Goal: Task Accomplishment & Management: Complete application form

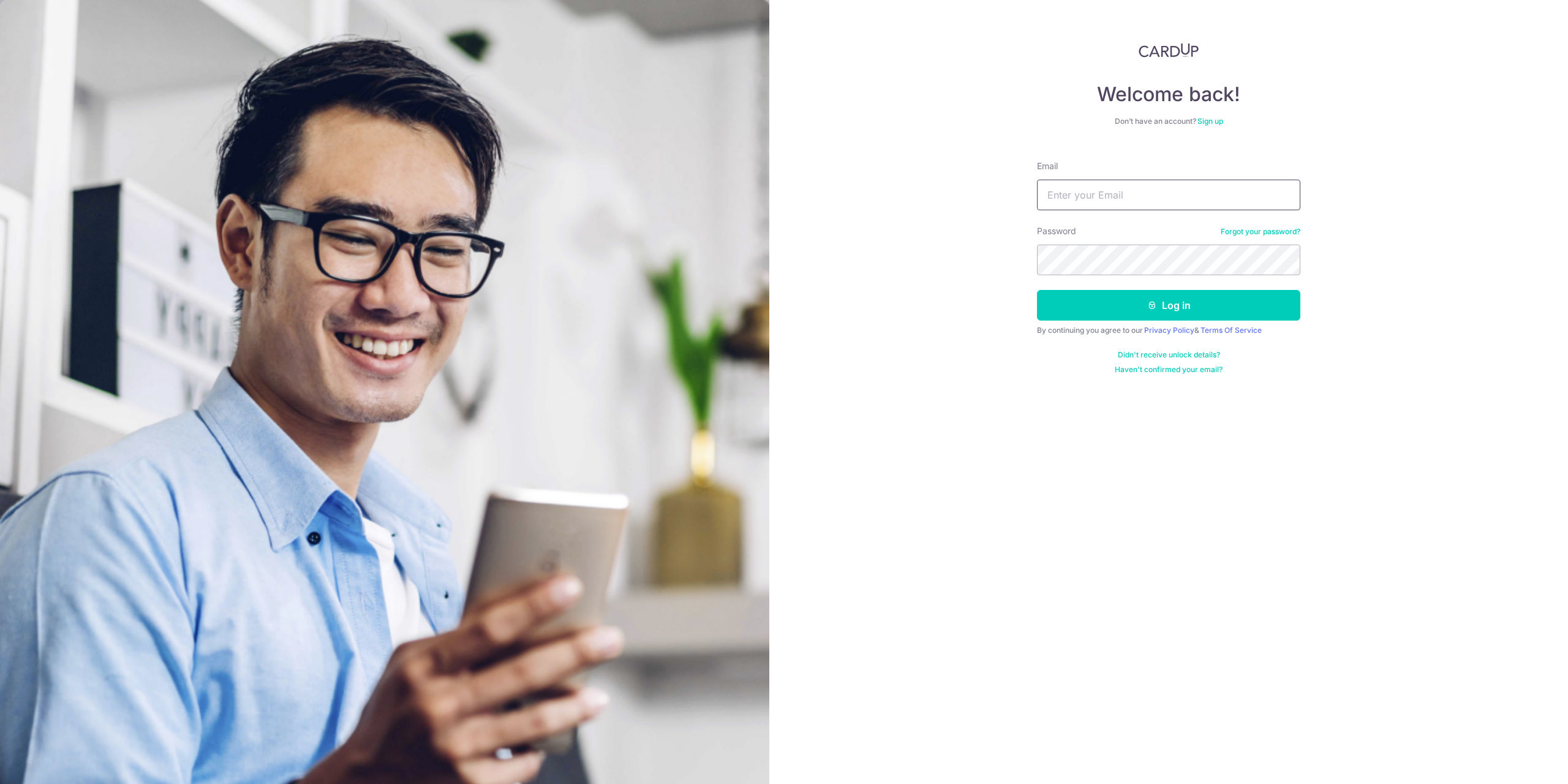
click at [1155, 207] on input "Email" at bounding box center [1169, 195] width 264 height 31
type input "[EMAIL_ADDRESS][DOMAIN_NAME]"
click at [1037, 290] on button "Log in" at bounding box center [1169, 305] width 264 height 31
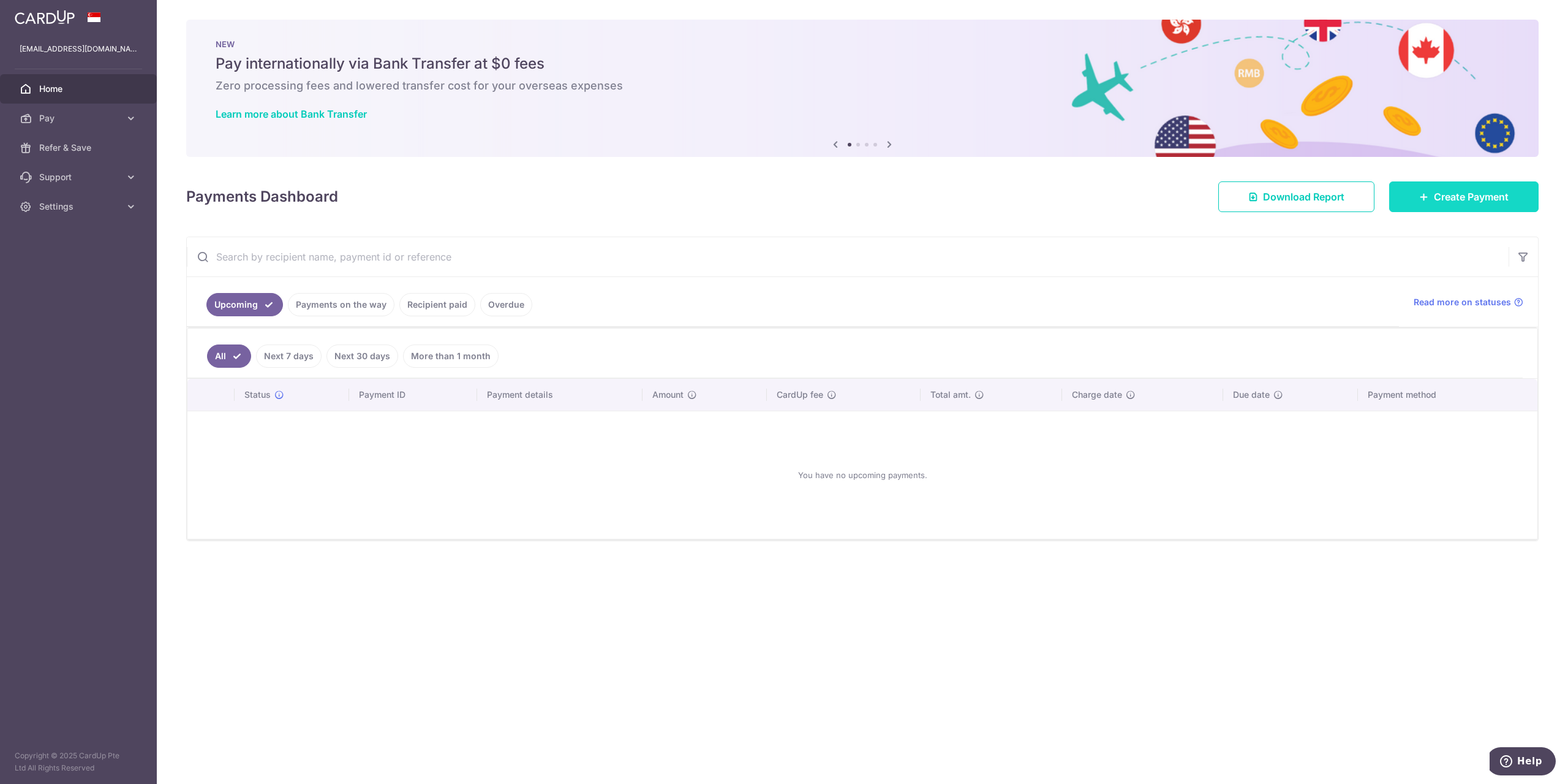
click at [1434, 204] on link "Create Payment" at bounding box center [1464, 196] width 150 height 31
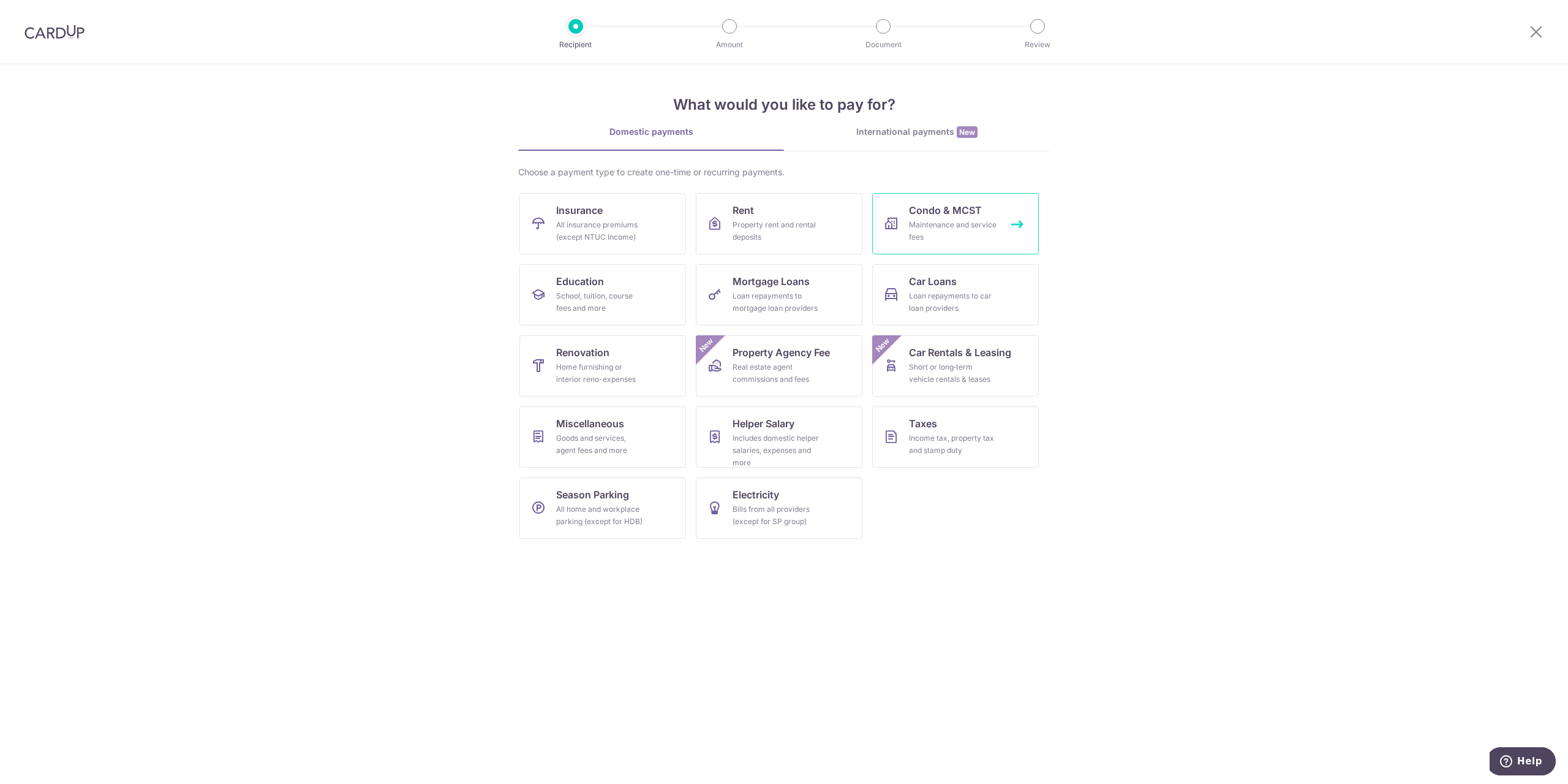
click at [938, 237] on div "Maintenance and service fees" at bounding box center [953, 231] width 88 height 24
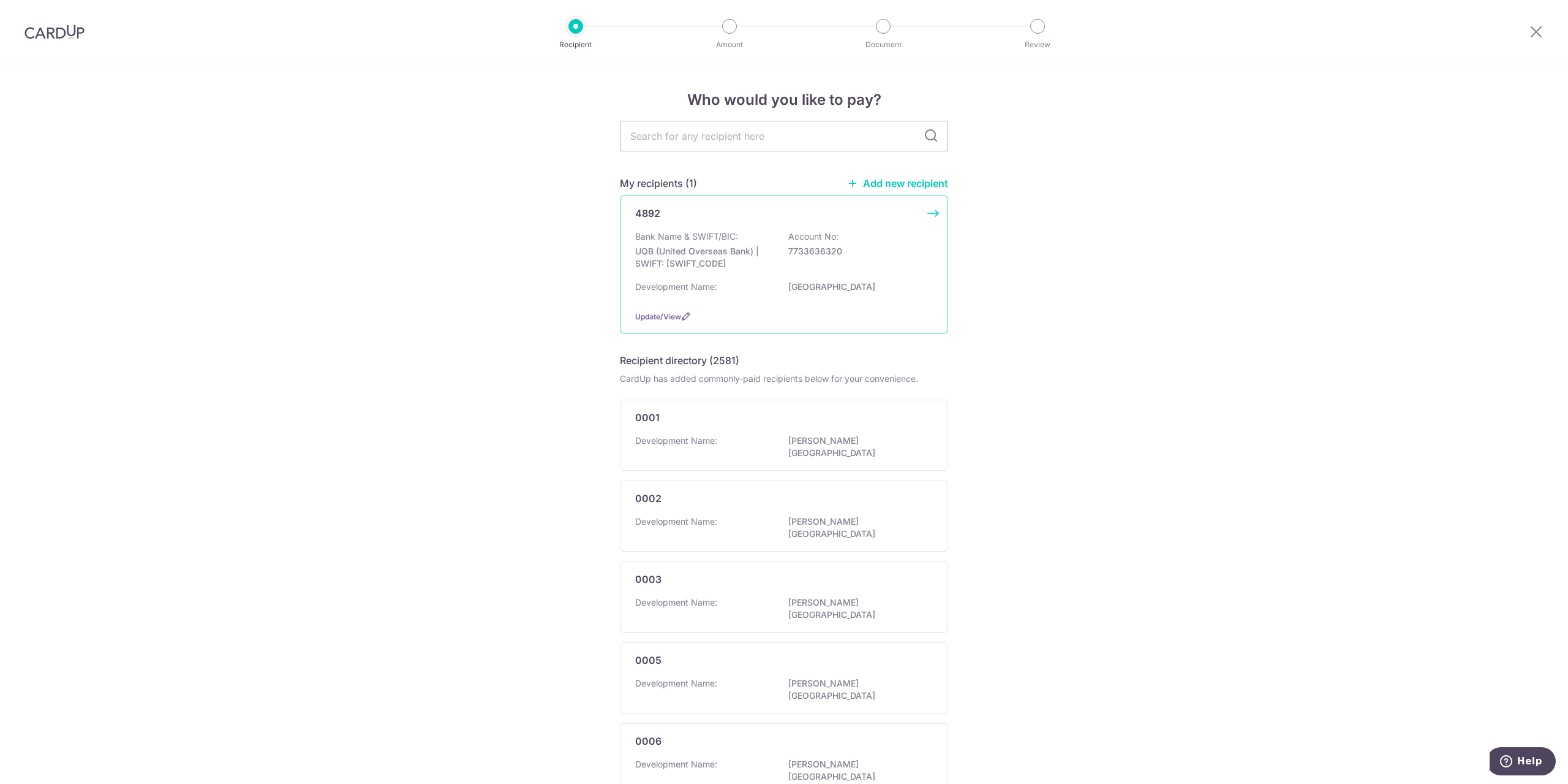
click at [820, 260] on div "Bank Name & SWIFT/BIC: UOB (United Overseas Bank) | SWIFT: UOVBSGSGXXX Account …" at bounding box center [784, 253] width 297 height 45
click at [869, 248] on p "7733636320" at bounding box center [857, 251] width 137 height 12
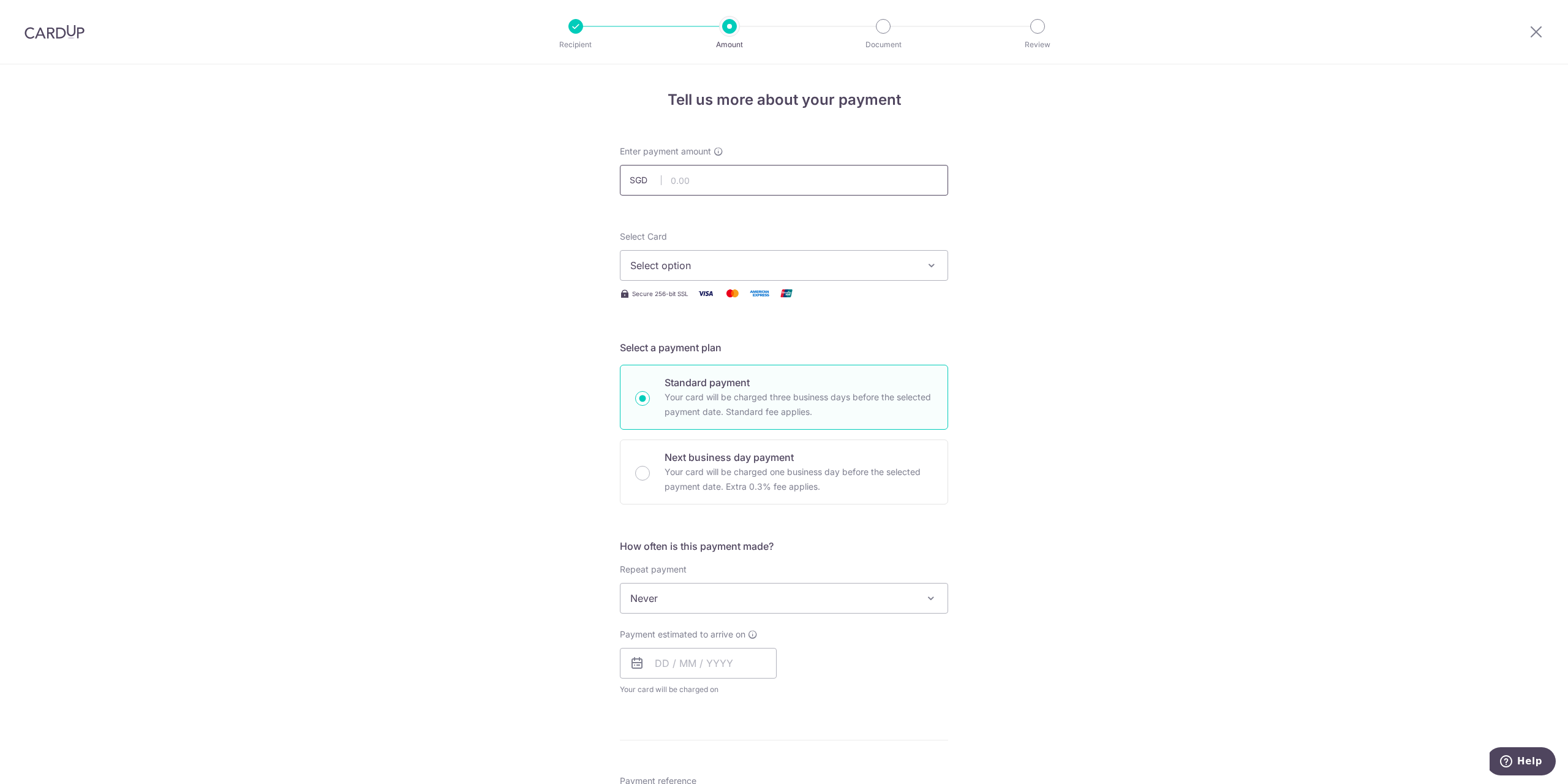
click at [790, 177] on input "text" at bounding box center [784, 180] width 328 height 31
type input "1,072.43"
click at [722, 262] on span "Select option" at bounding box center [773, 265] width 285 height 15
click at [729, 381] on span "**** 7595" at bounding box center [784, 382] width 308 height 15
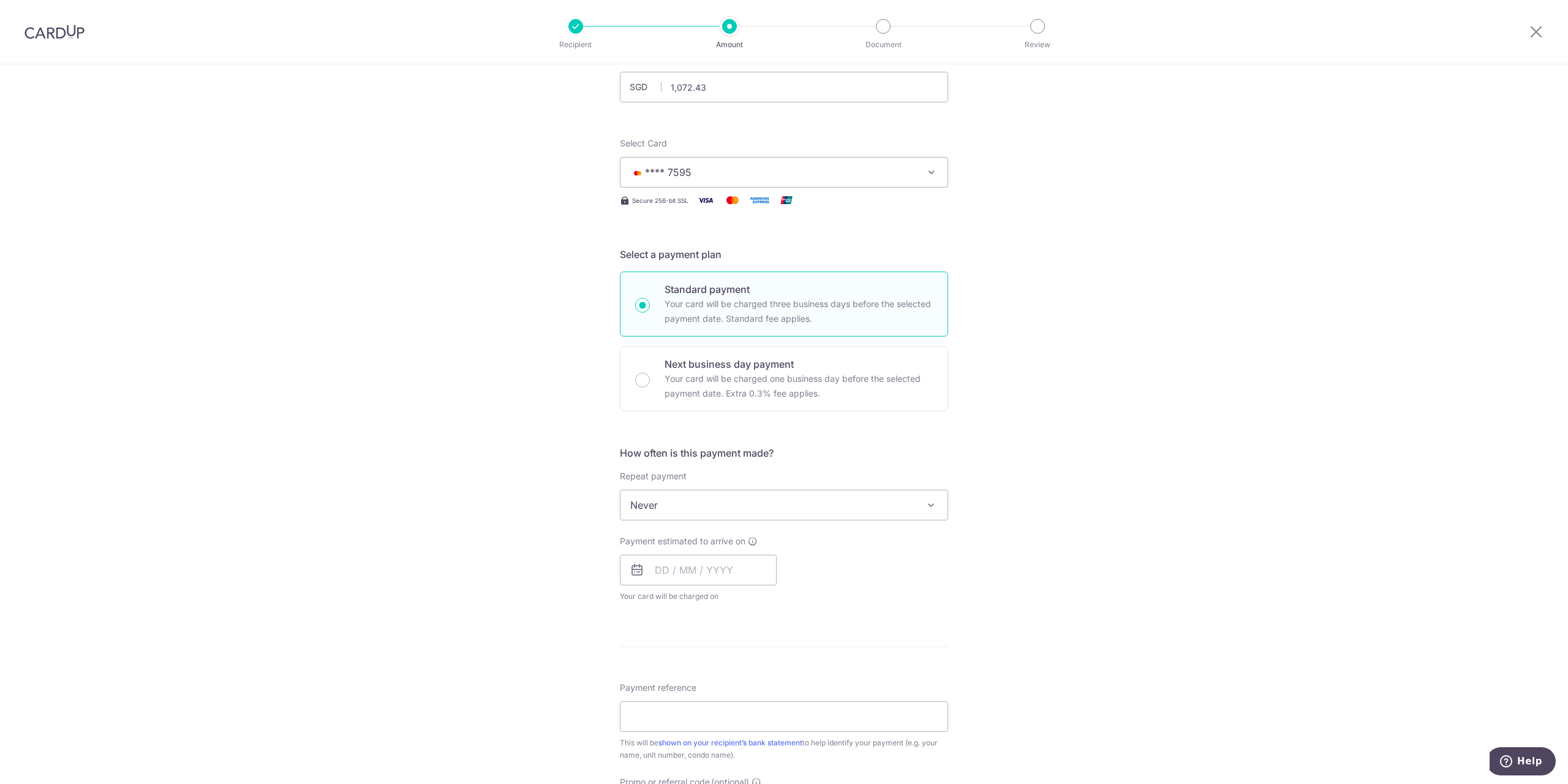
scroll to position [123, 0]
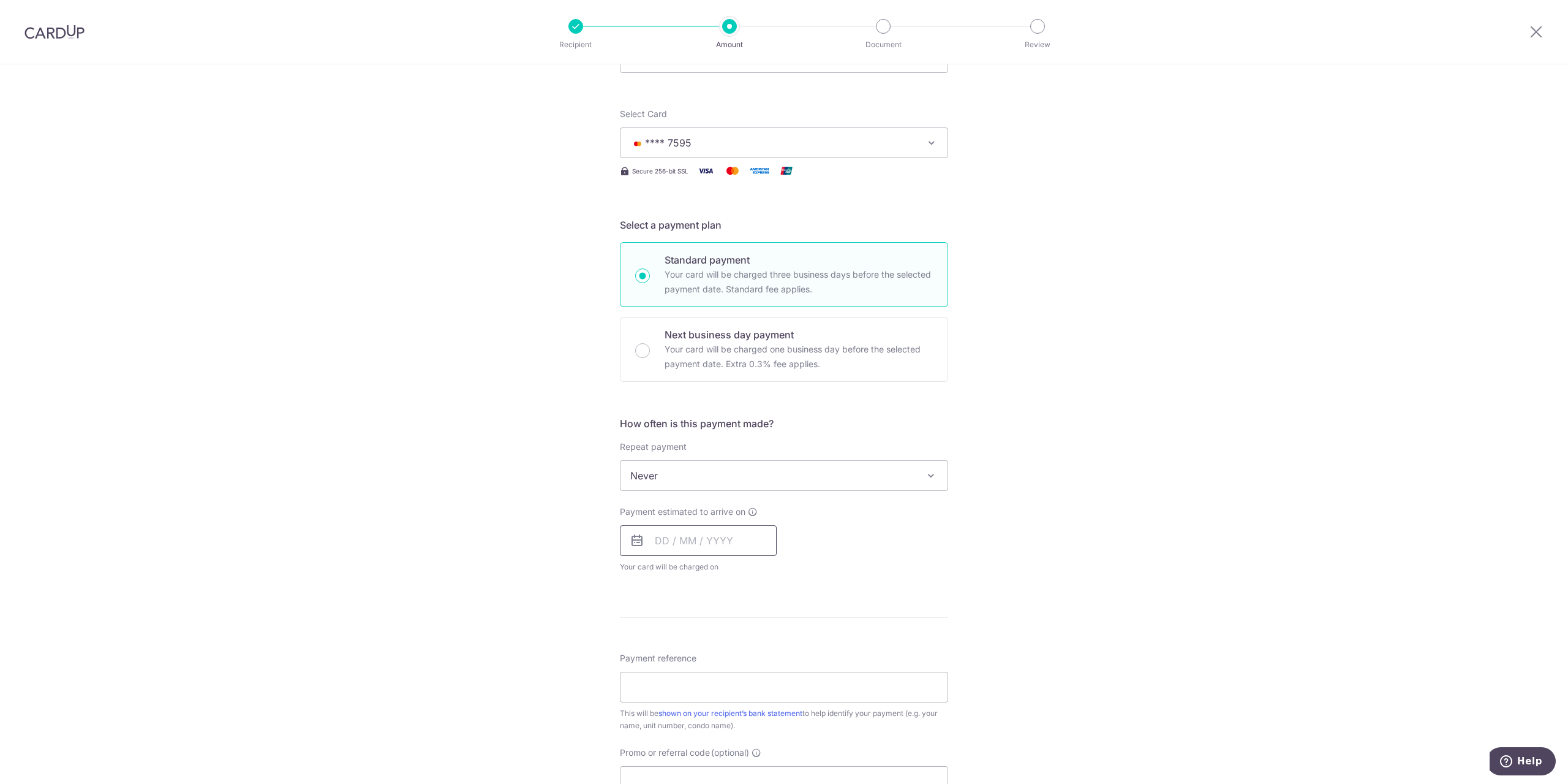
click at [701, 548] on input "text" at bounding box center [698, 541] width 157 height 31
click at [744, 676] on link "18" at bounding box center [743, 676] width 20 height 20
type input "18/09/2025"
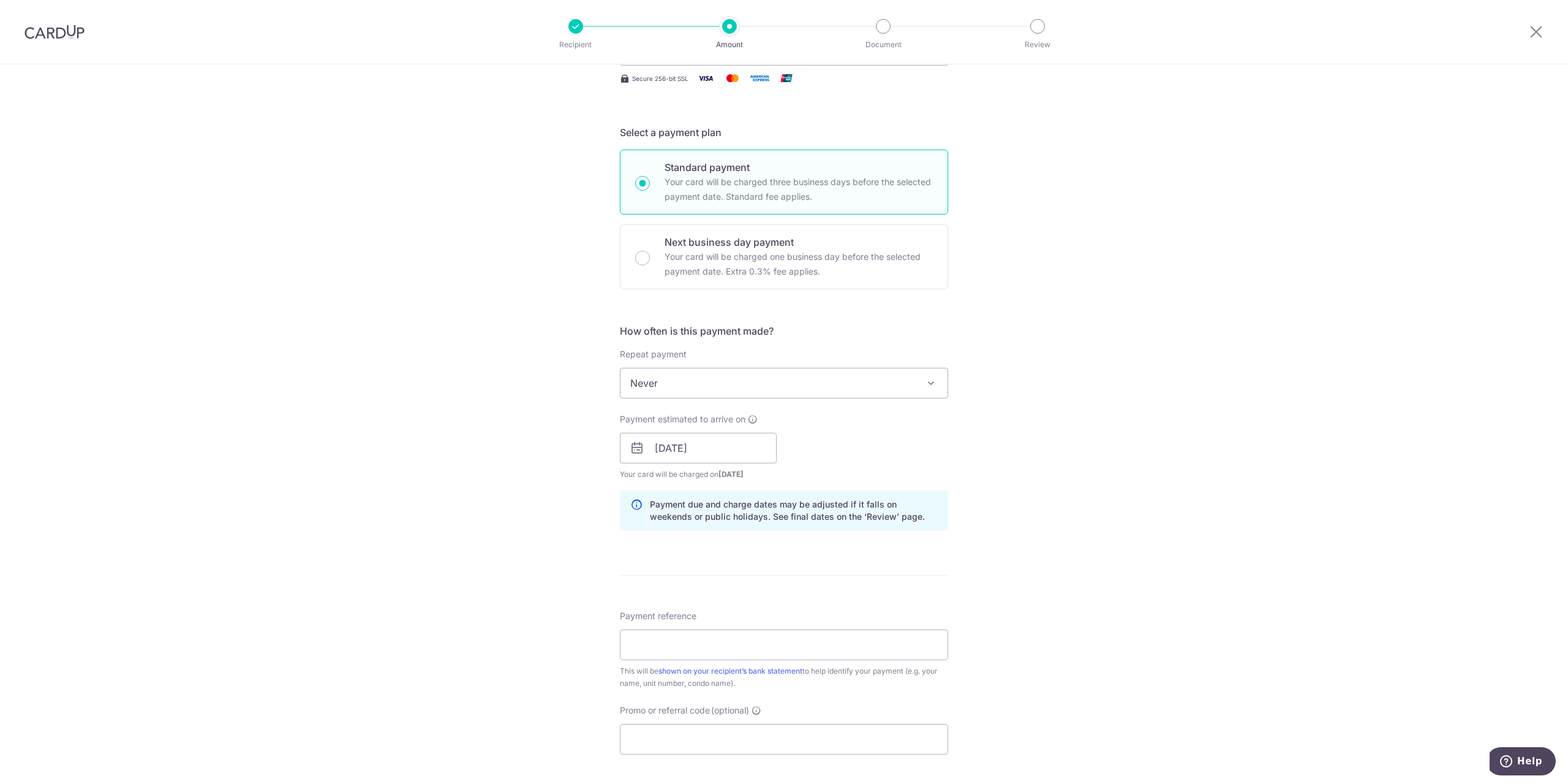
scroll to position [245, 0]
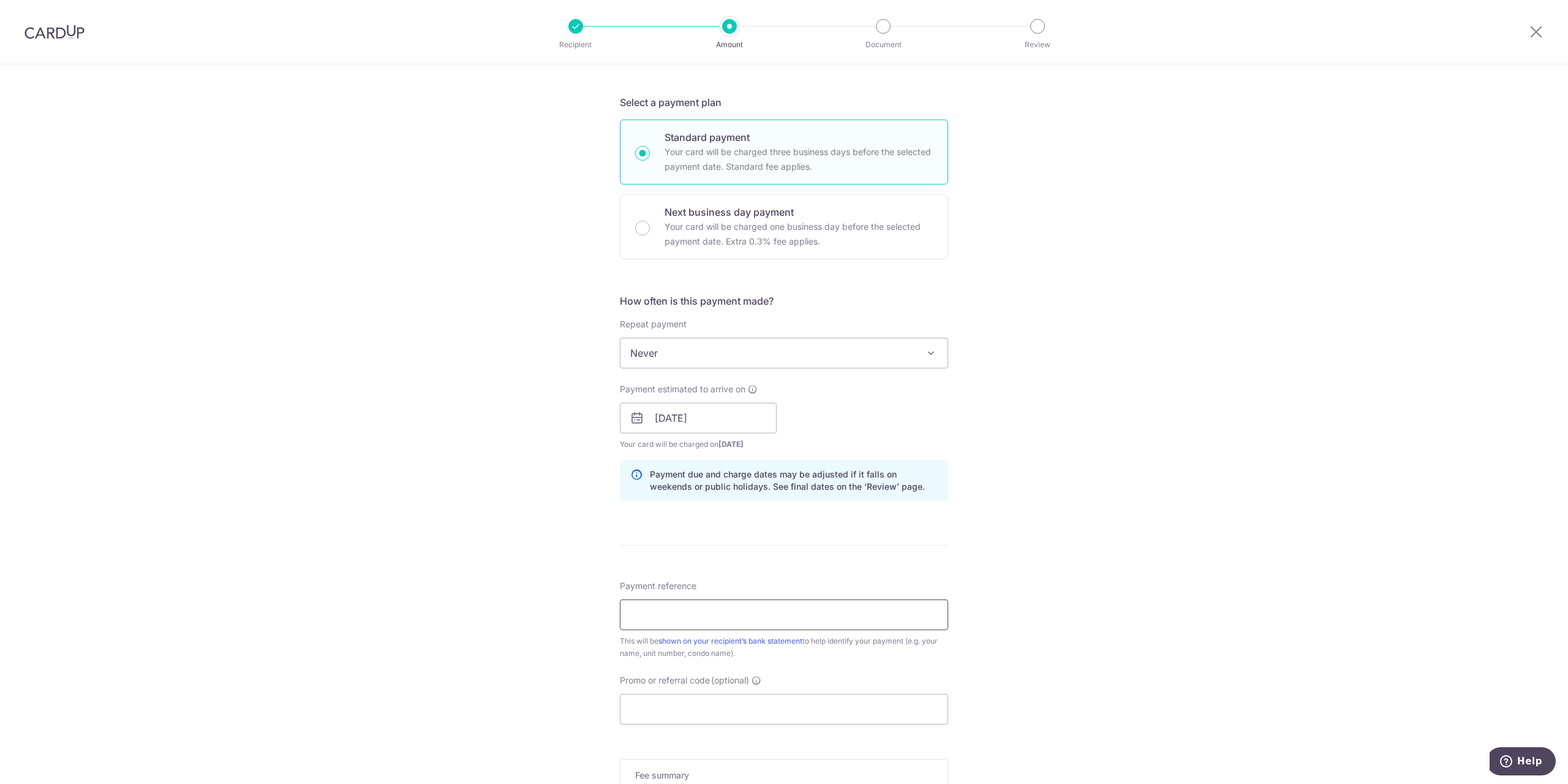
click at [703, 616] on input "Payment reference" at bounding box center [784, 614] width 328 height 31
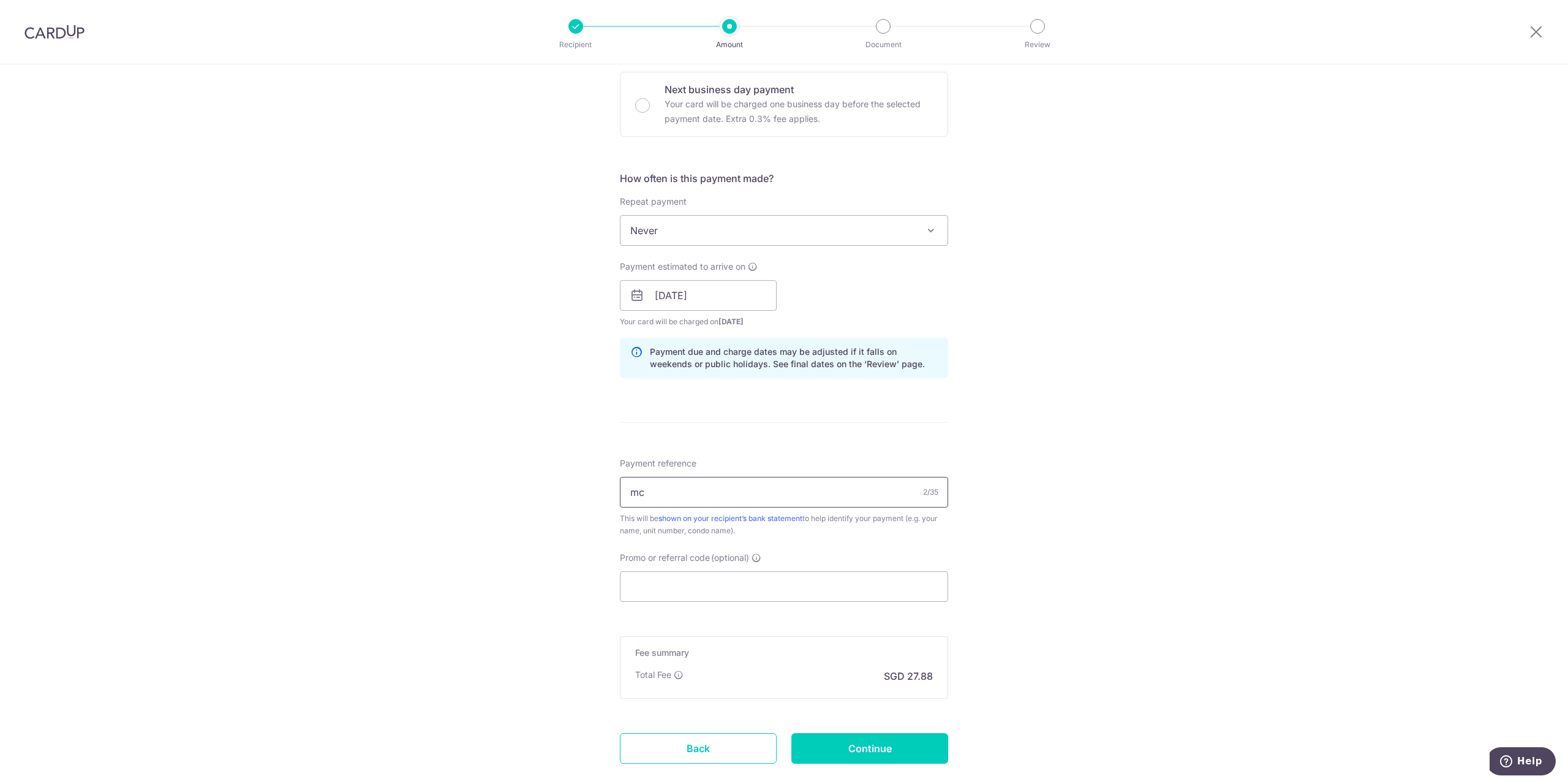
type input "m"
click at [728, 497] on input "MC48920004355" at bounding box center [784, 492] width 328 height 31
drag, startPoint x: 727, startPoint y: 496, endPoint x: 418, endPoint y: 481, distance: 309.4
click at [418, 481] on div "Tell us more about your payment Enter payment amount SGD 1,072.43 1072.43 Selec…" at bounding box center [784, 276] width 1568 height 1159
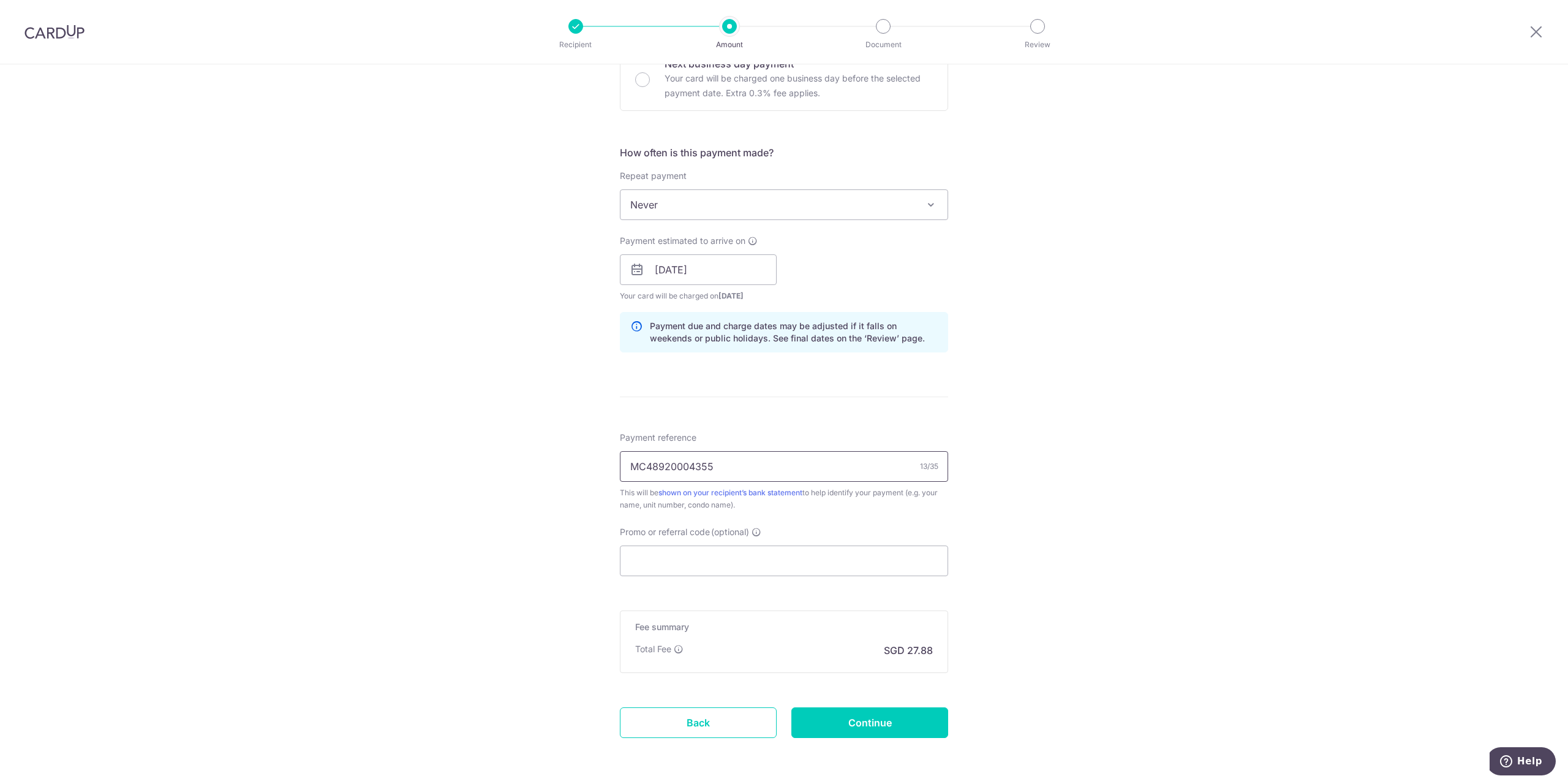
scroll to position [440, 0]
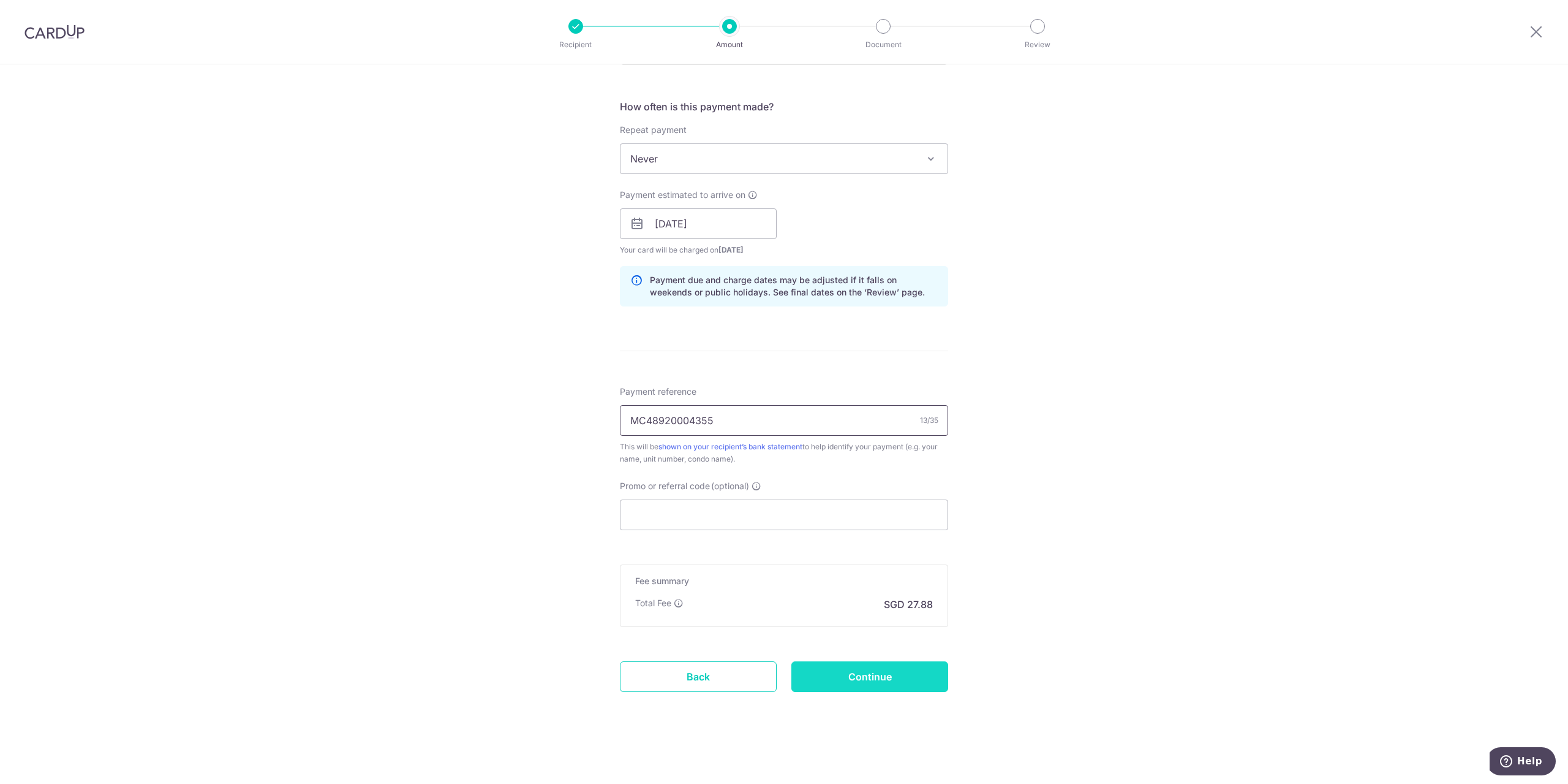
type input "MC48920004355"
click at [927, 675] on input "Continue" at bounding box center [869, 676] width 157 height 31
type input "Create Schedule"
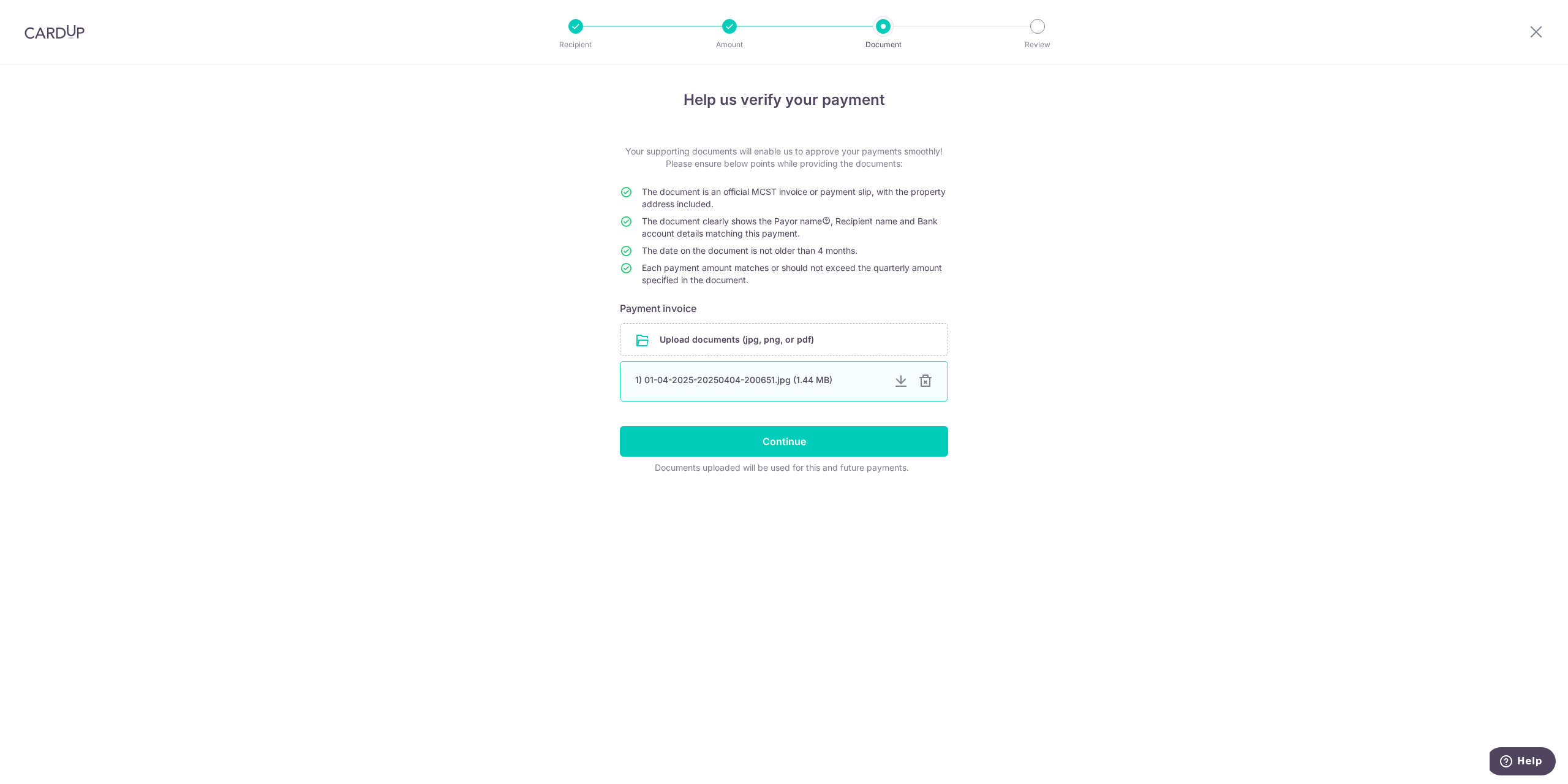
click at [925, 381] on div at bounding box center [925, 381] width 15 height 15
click at [755, 436] on input "Continue" at bounding box center [784, 441] width 328 height 31
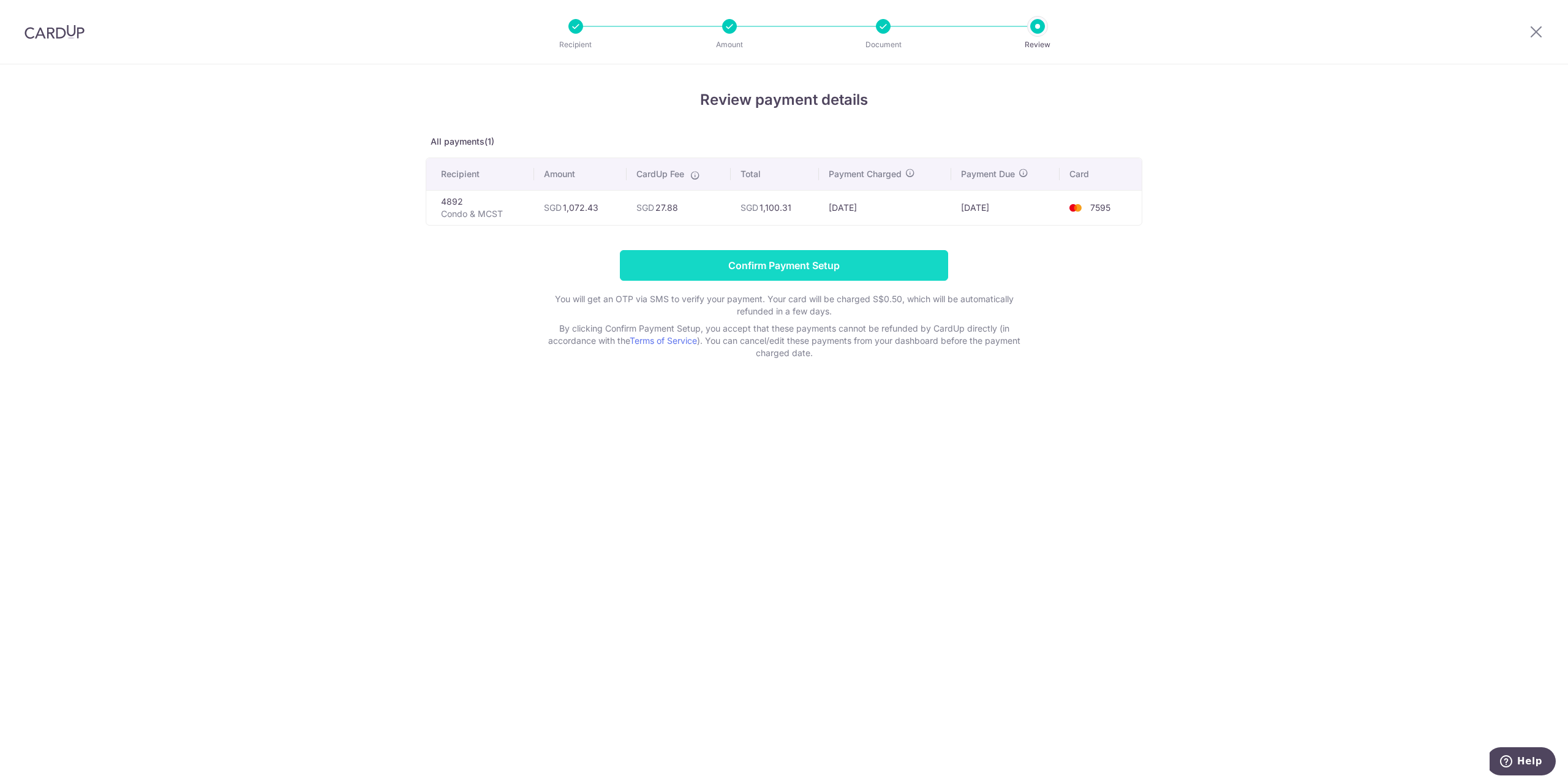
click at [811, 259] on input "Confirm Payment Setup" at bounding box center [784, 266] width 328 height 31
